Goal: Information Seeking & Learning: Learn about a topic

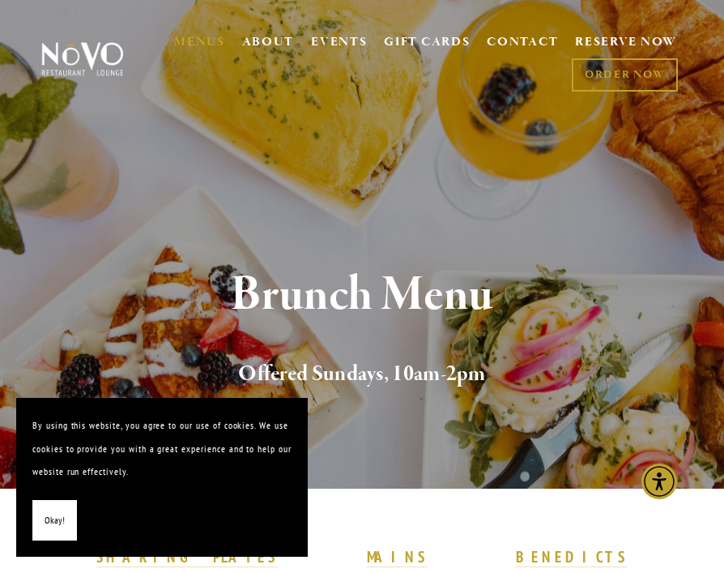
click at [50, 517] on span "Okay!" at bounding box center [55, 520] width 20 height 23
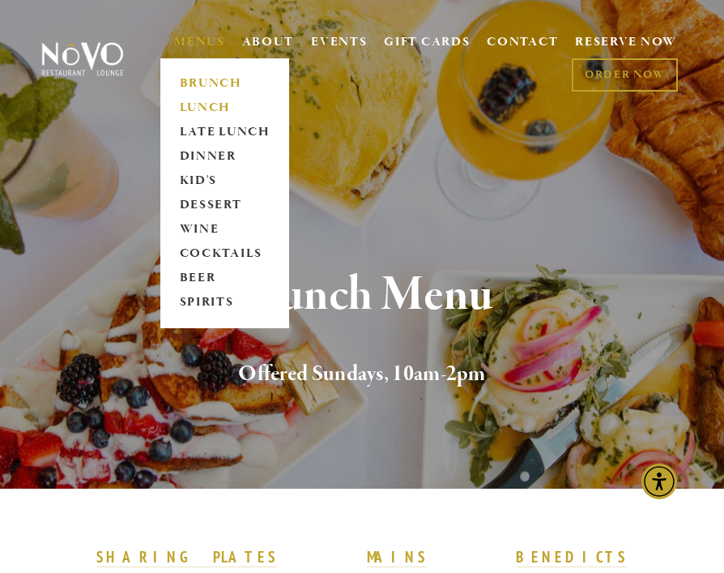
click at [207, 104] on link "LUNCH" at bounding box center [224, 108] width 101 height 24
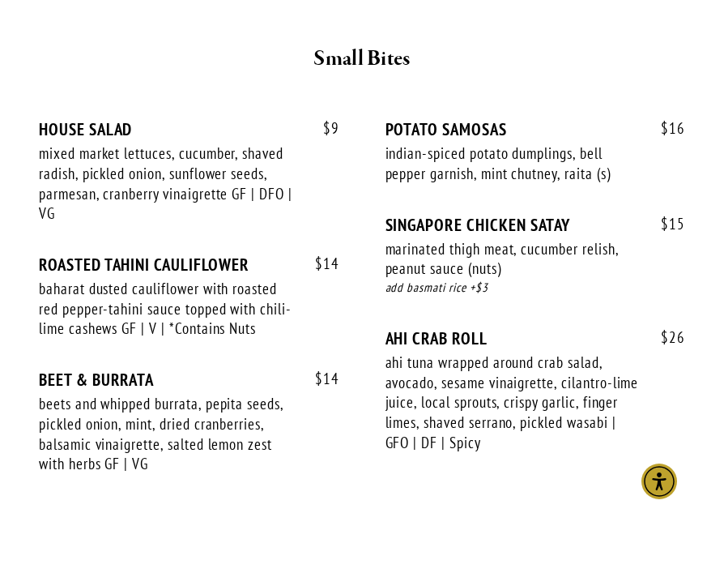
scroll to position [672, 0]
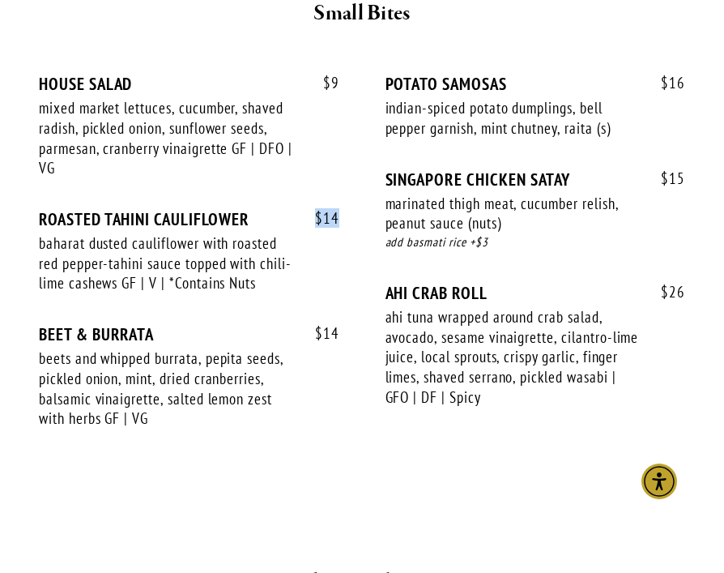
drag, startPoint x: 343, startPoint y: 190, endPoint x: 305, endPoint y: 190, distance: 37.3
click at [305, 190] on div "$ 9 HOUSE SALAD mixed market lettuces, cucumber, shaved radish, pickled onion, …" at bounding box center [362, 267] width 647 height 386
click at [324, 209] on span "$ 14" at bounding box center [319, 218] width 41 height 19
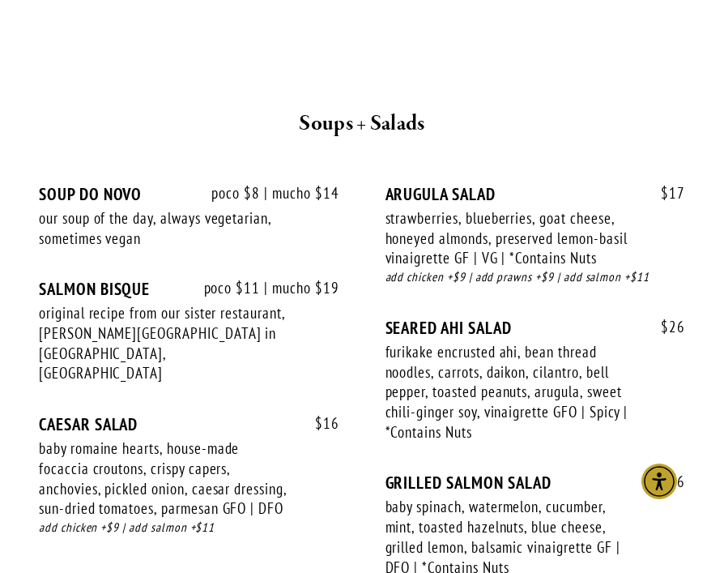
scroll to position [2021, 0]
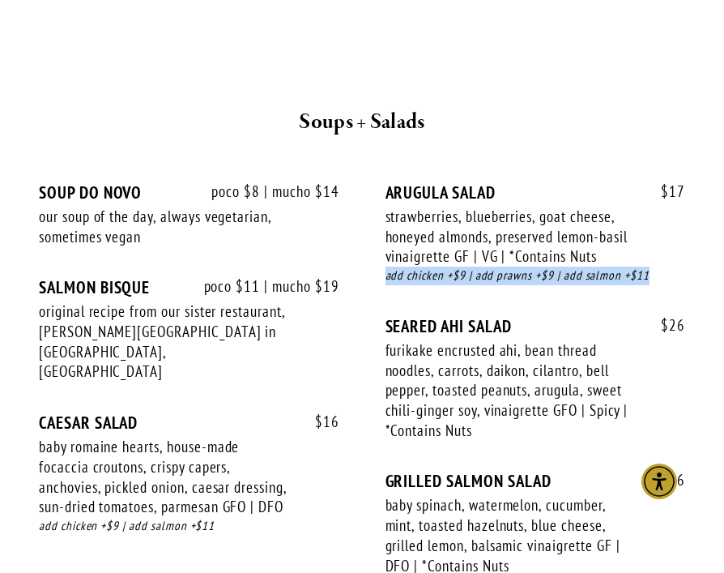
drag, startPoint x: 386, startPoint y: 233, endPoint x: 657, endPoint y: 226, distance: 271.5
click at [657, 267] on div "add chicken +$9 | add prawns +$9 | add salmon +$11" at bounding box center [536, 276] width 301 height 19
click at [559, 207] on div "strawberries, blueberries, goat cheese, honeyed almonds, preserved lemon-basil …" at bounding box center [513, 237] width 254 height 60
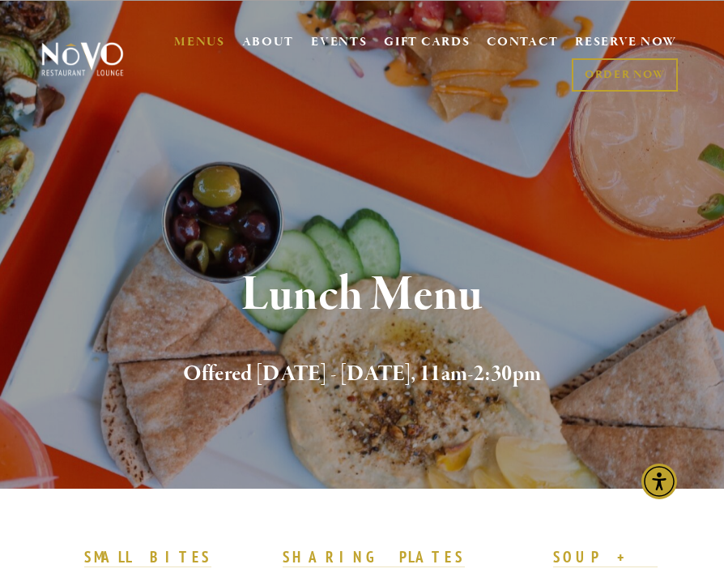
scroll to position [0, 0]
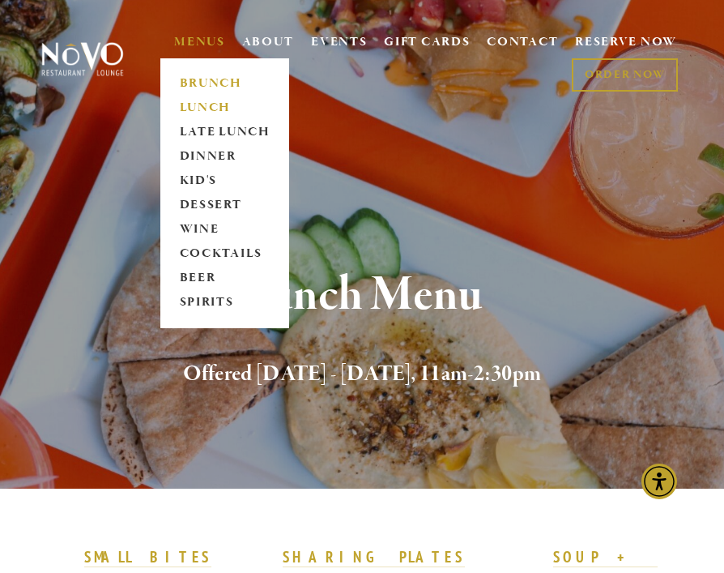
click at [209, 79] on link "BRUNCH" at bounding box center [224, 84] width 101 height 24
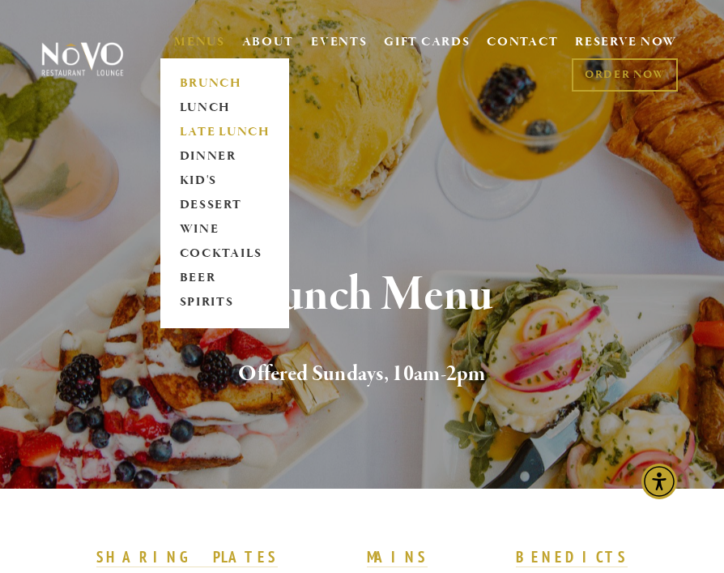
click at [220, 130] on link "LATE LUNCH" at bounding box center [224, 132] width 101 height 24
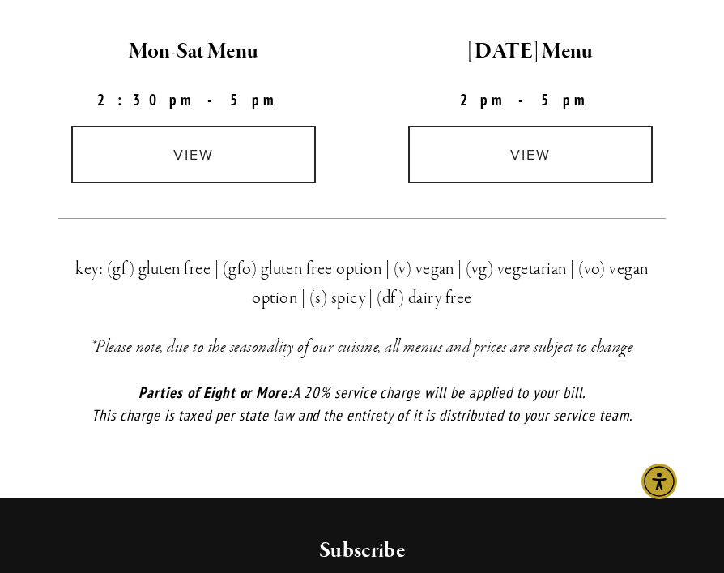
scroll to position [545, 0]
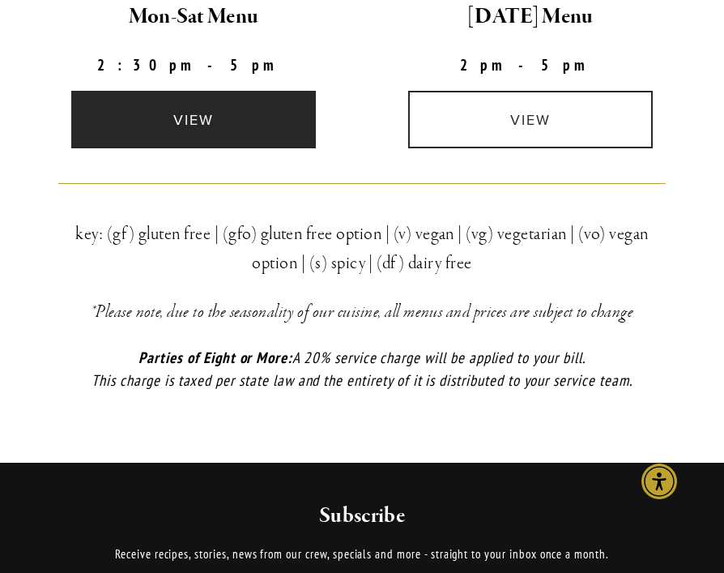
click at [267, 139] on link "view" at bounding box center [193, 120] width 244 height 58
